Goal: Information Seeking & Learning: Learn about a topic

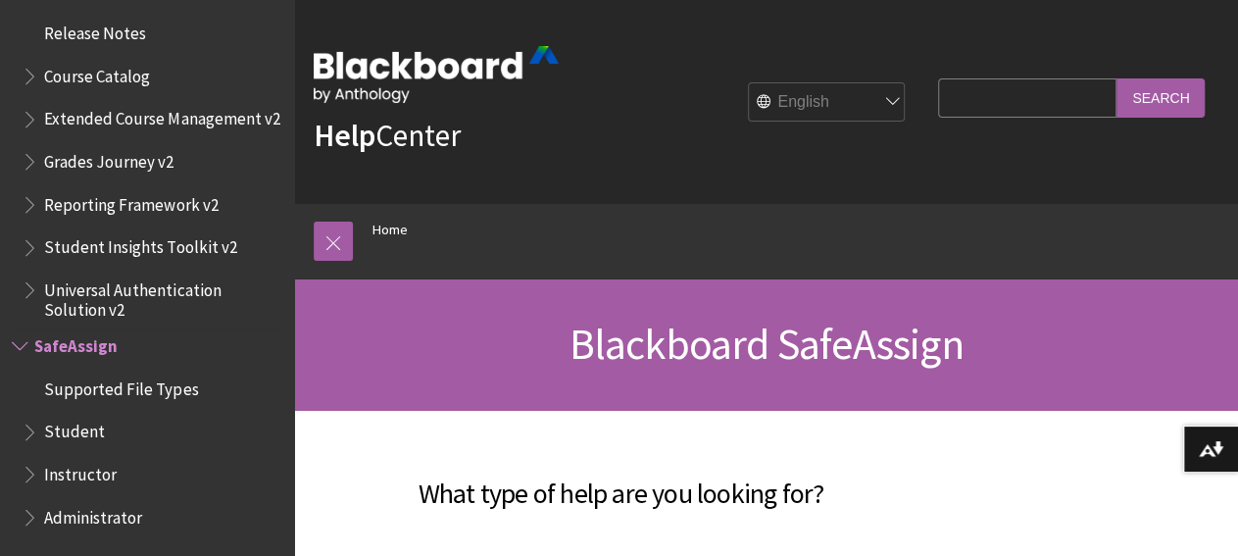
click at [22, 345] on span "Book outline for Blackboard SafeAssign" at bounding box center [22, 341] width 21 height 25
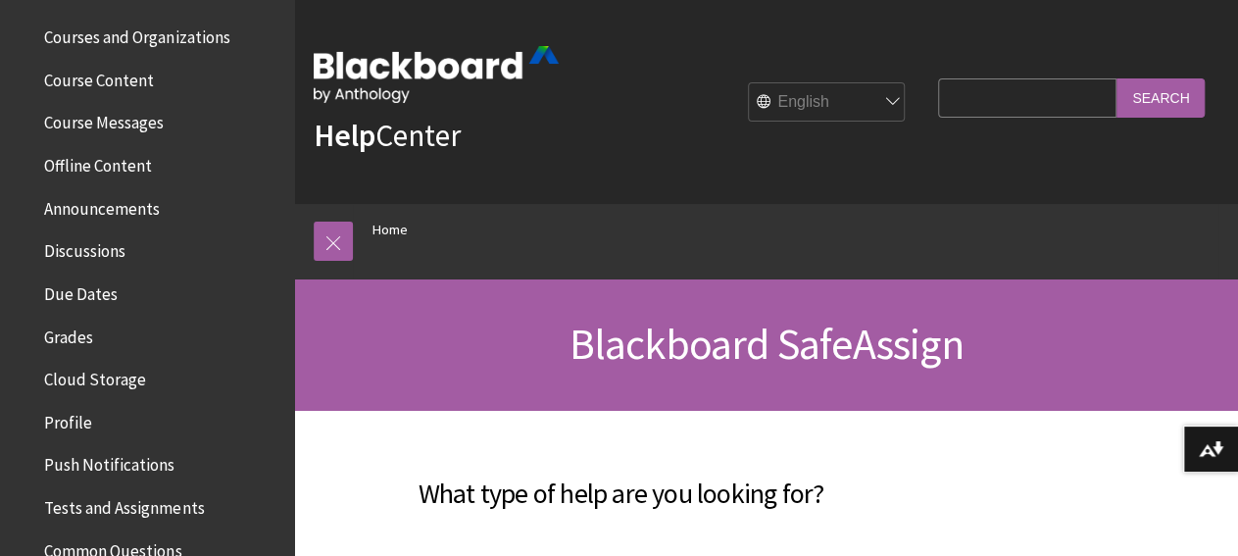
scroll to position [594, 0]
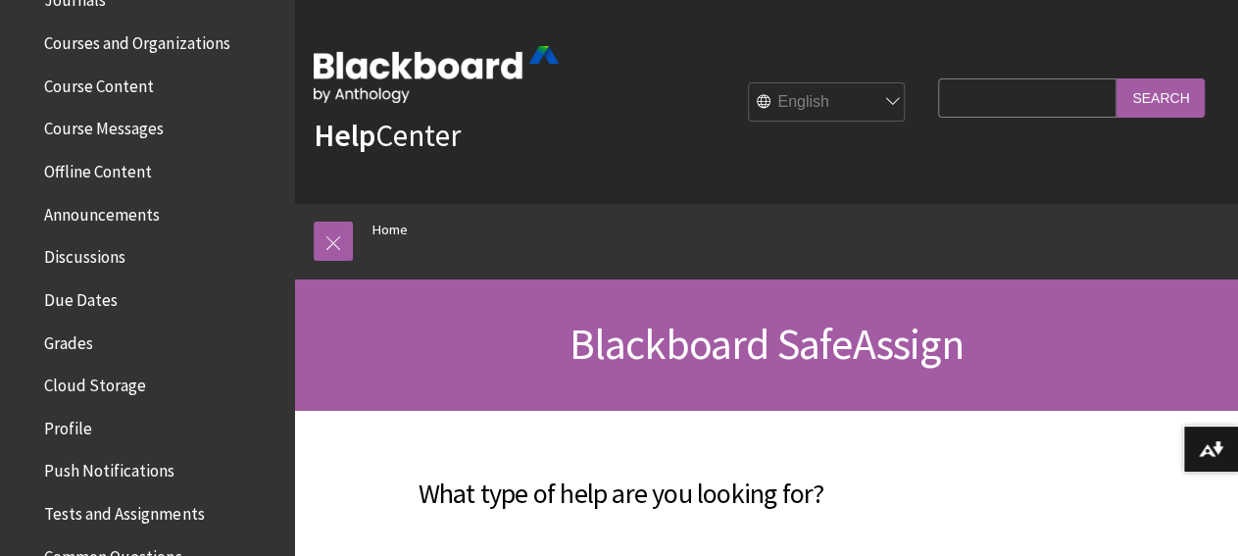
click at [85, 251] on span "Discussions" at bounding box center [84, 253] width 81 height 26
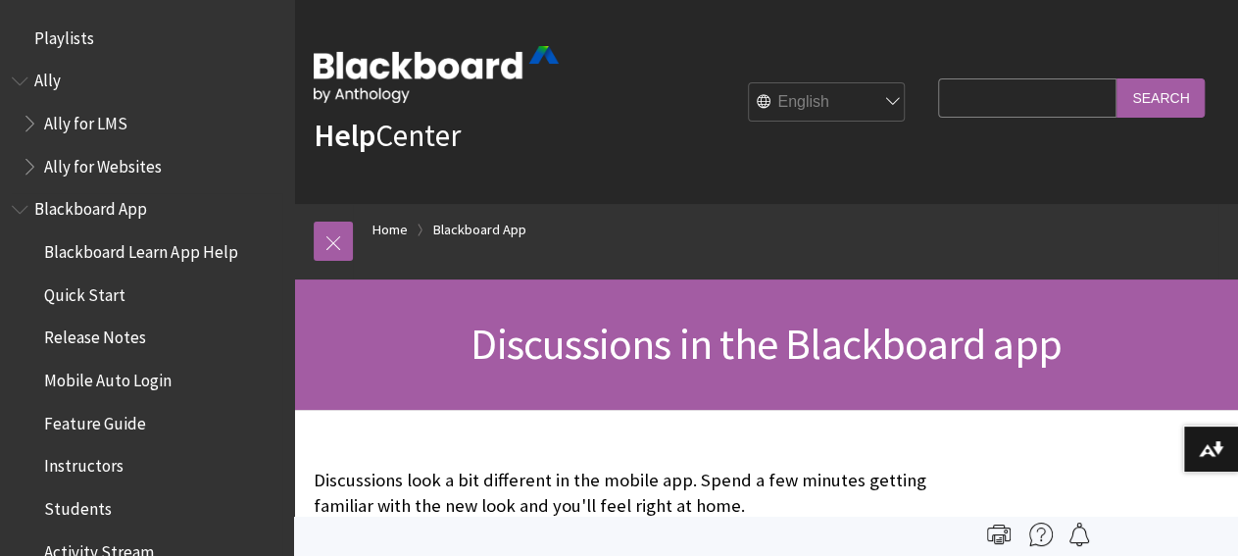
click at [21, 206] on span "Book outline for Blackboard App Help" at bounding box center [22, 205] width 21 height 25
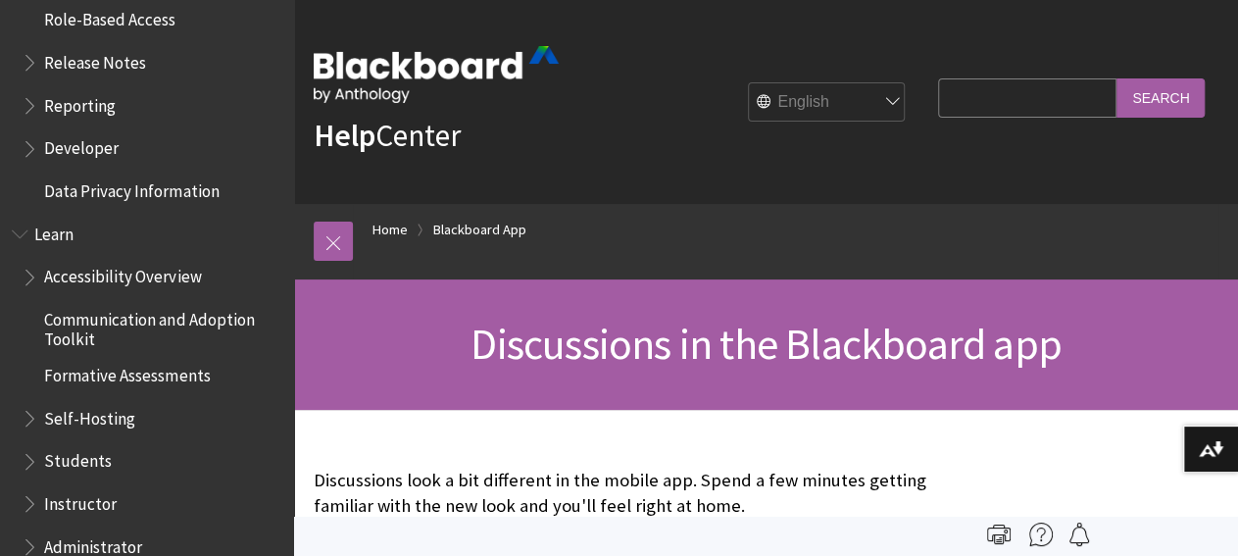
scroll to position [450, 0]
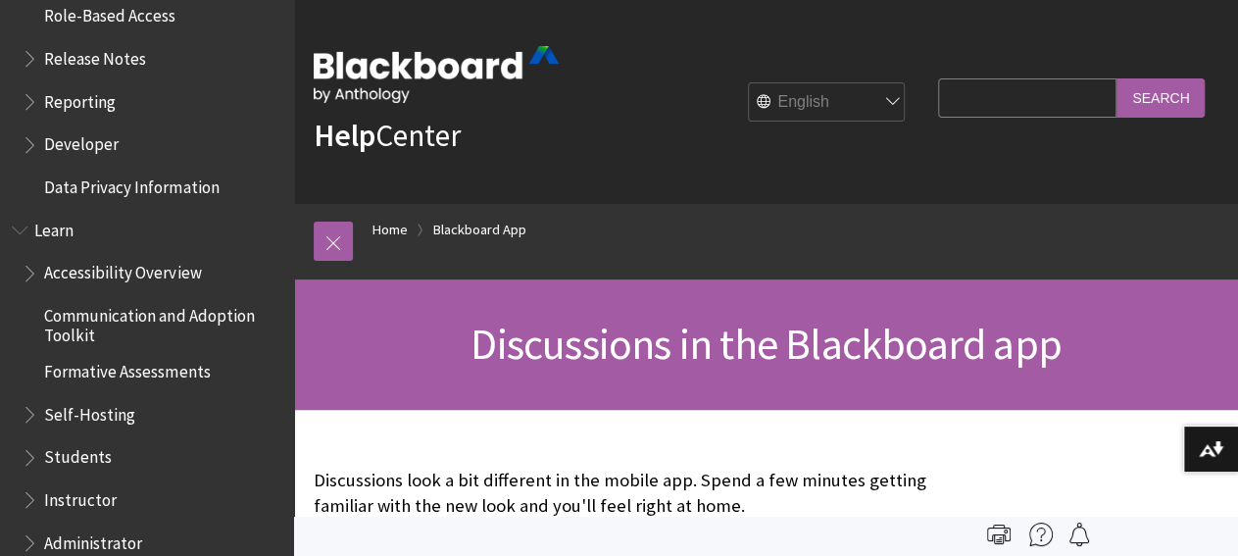
click at [20, 229] on span "Book outline for Blackboard Learn Help" at bounding box center [22, 226] width 21 height 25
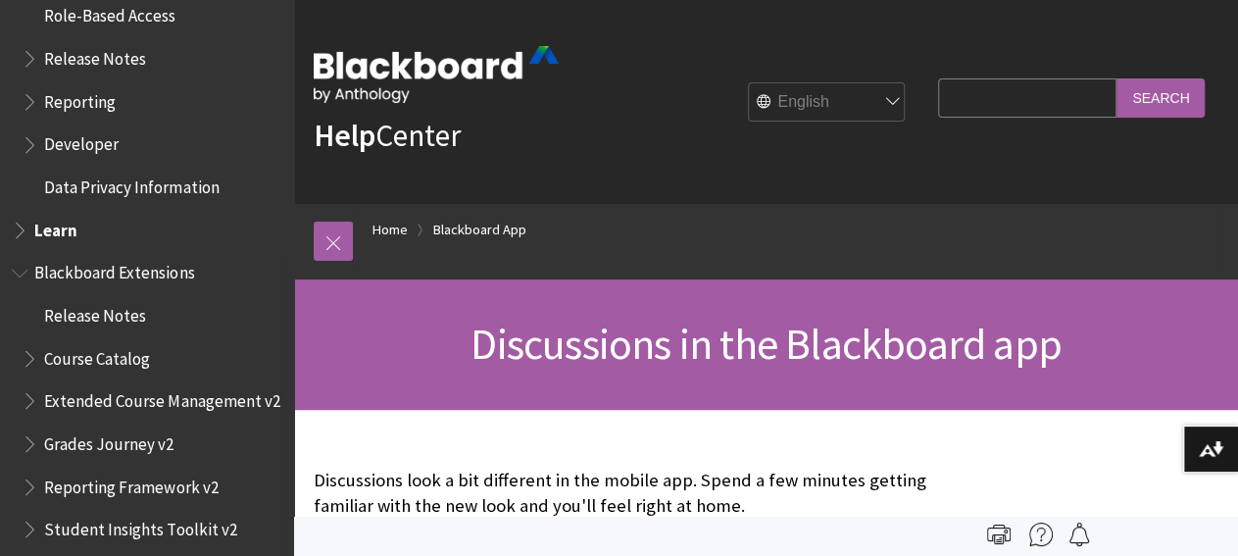
click at [21, 273] on span "Book outline for Blackboard Extensions" at bounding box center [22, 269] width 21 height 25
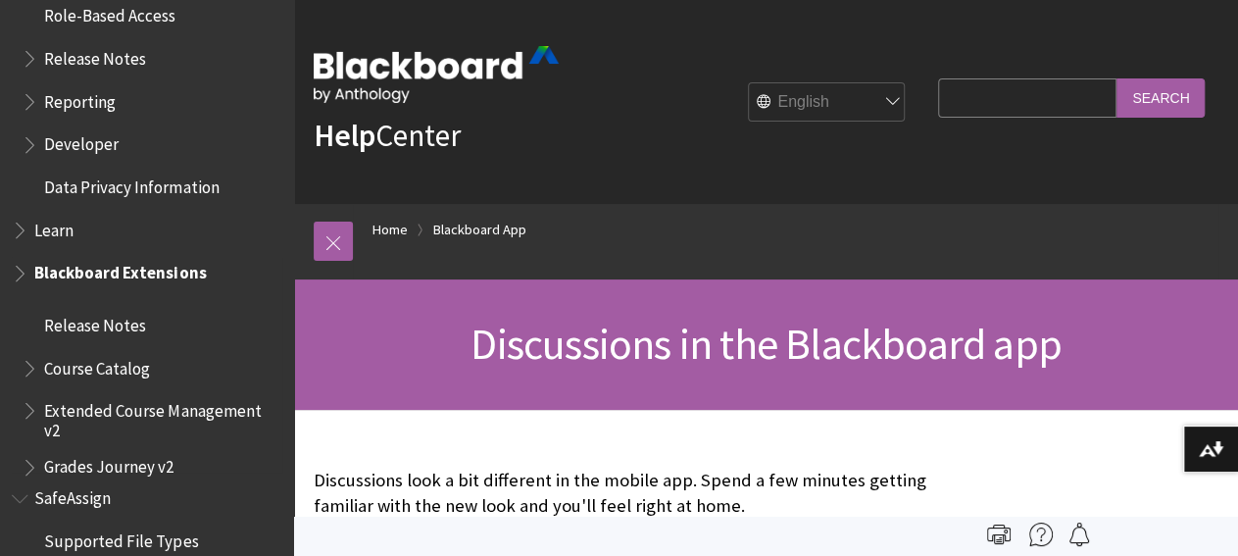
scroll to position [419, 0]
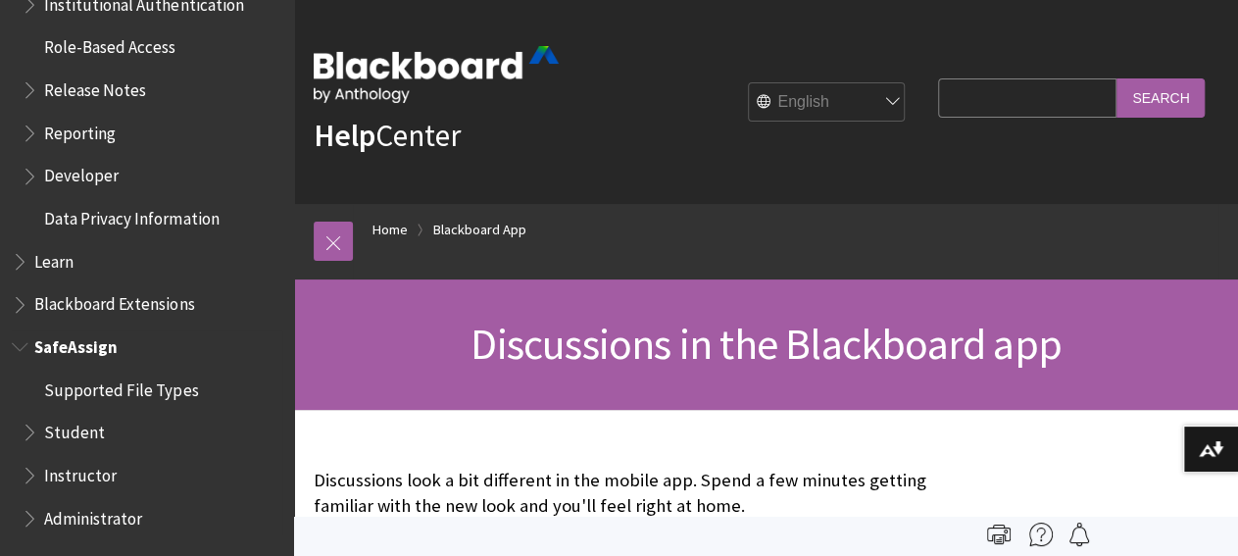
click at [22, 345] on span "Book outline for Blackboard SafeAssign" at bounding box center [22, 342] width 21 height 25
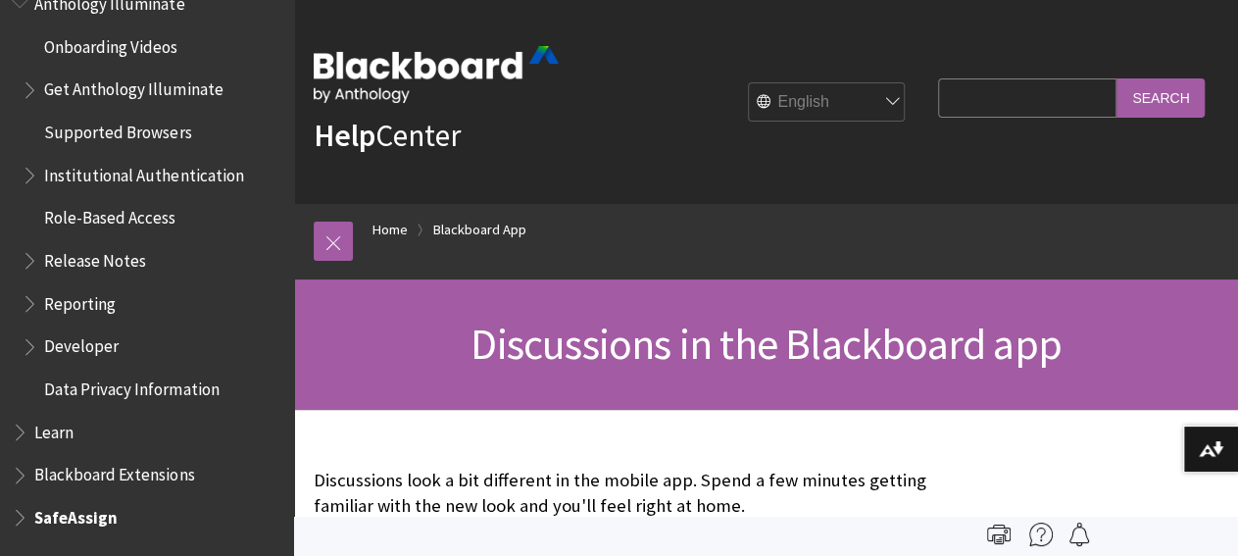
scroll to position [0, 0]
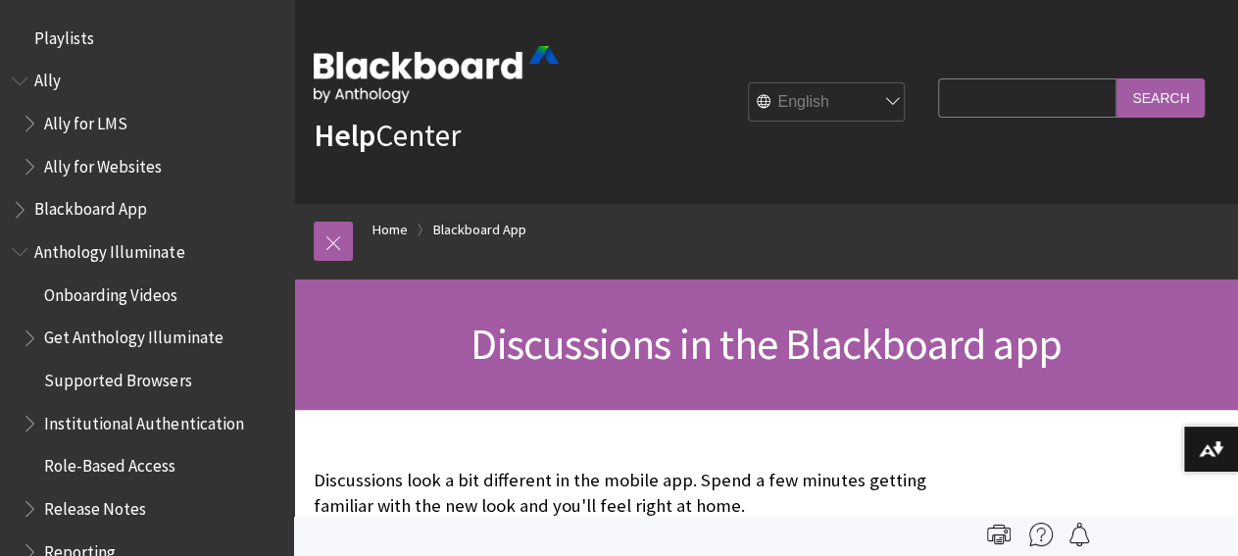
click at [982, 97] on input "Search Query" at bounding box center [1027, 97] width 178 height 38
type input "discussions"
click at [1177, 101] on input "Search" at bounding box center [1161, 97] width 88 height 38
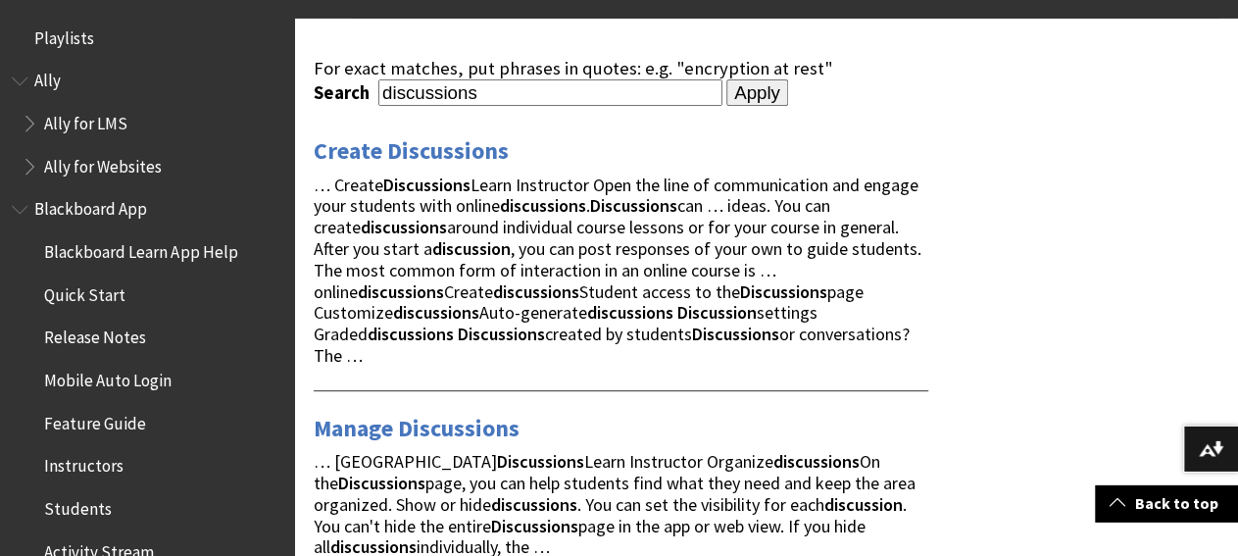
scroll to position [274, 0]
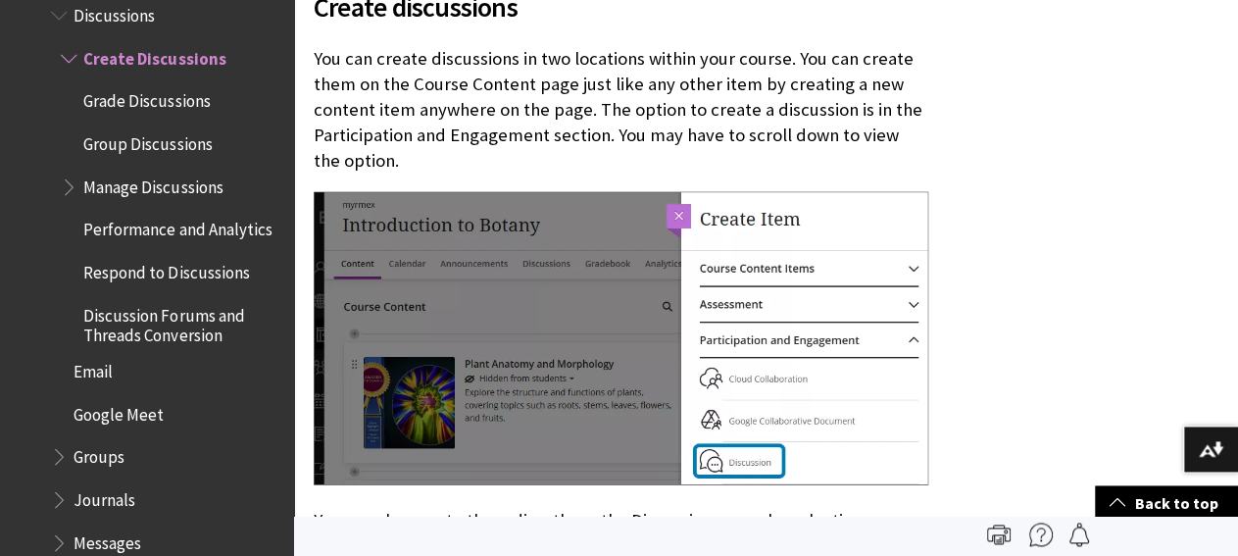
scroll to position [2253, 0]
